Goal: Transaction & Acquisition: Purchase product/service

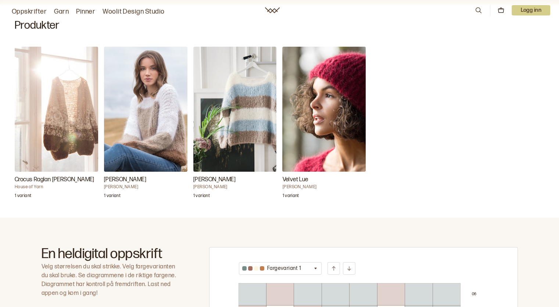
scroll to position [220, 0]
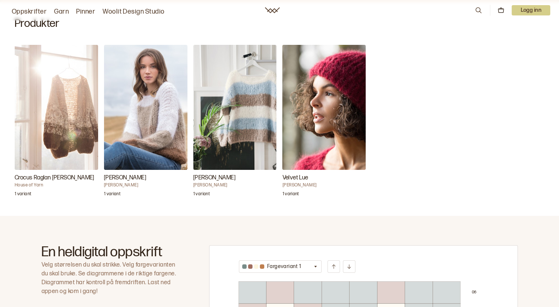
click at [60, 131] on img "Crocus Raglan Jakke Lang" at bounding box center [56, 107] width 83 height 125
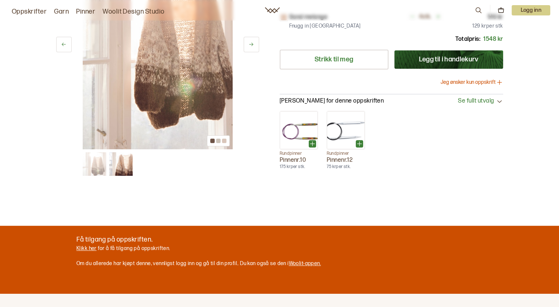
scroll to position [220, 0]
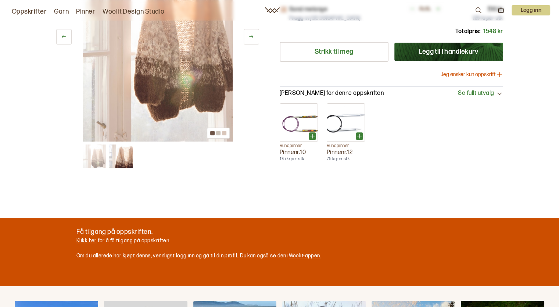
click at [122, 154] on img at bounding box center [121, 156] width 24 height 24
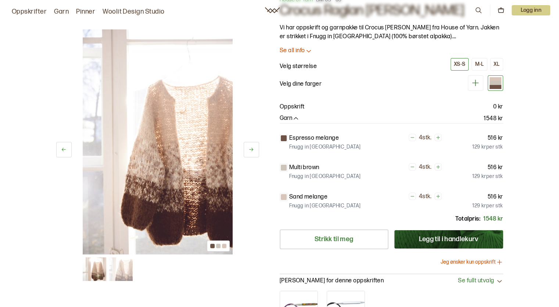
scroll to position [0, 0]
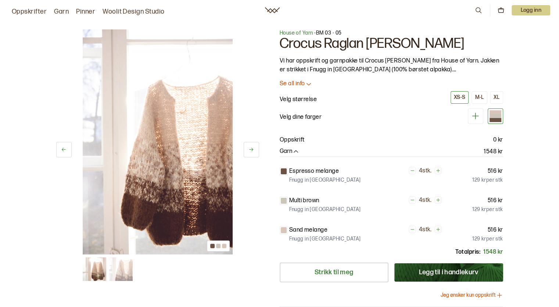
click at [481, 294] on button "Jeg ønsker kun oppskrift" at bounding box center [472, 294] width 62 height 7
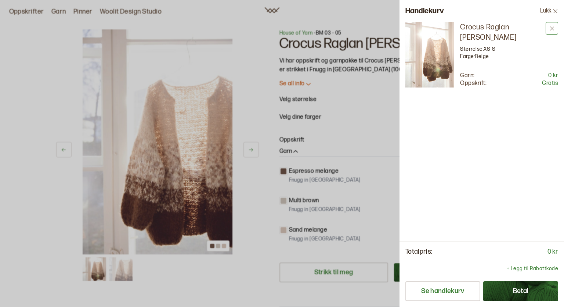
click at [554, 26] on icon at bounding box center [553, 29] width 6 height 6
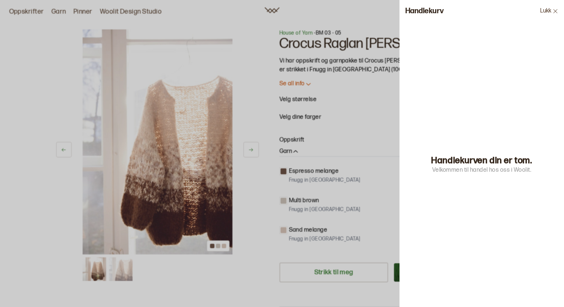
click at [552, 11] on button "Lukk" at bounding box center [550, 11] width 30 height 22
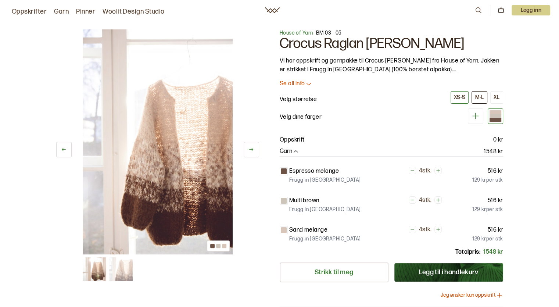
click at [484, 101] on button "M-L" at bounding box center [478, 97] width 15 height 12
click at [495, 122] on div at bounding box center [495, 115] width 15 height 15
click at [496, 115] on div at bounding box center [495, 116] width 12 height 4
click at [477, 115] on icon at bounding box center [475, 115] width 9 height 9
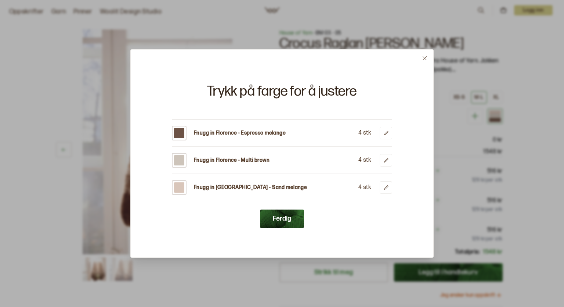
click at [426, 59] on icon at bounding box center [425, 58] width 6 height 6
